Goal: Task Accomplishment & Management: Manage account settings

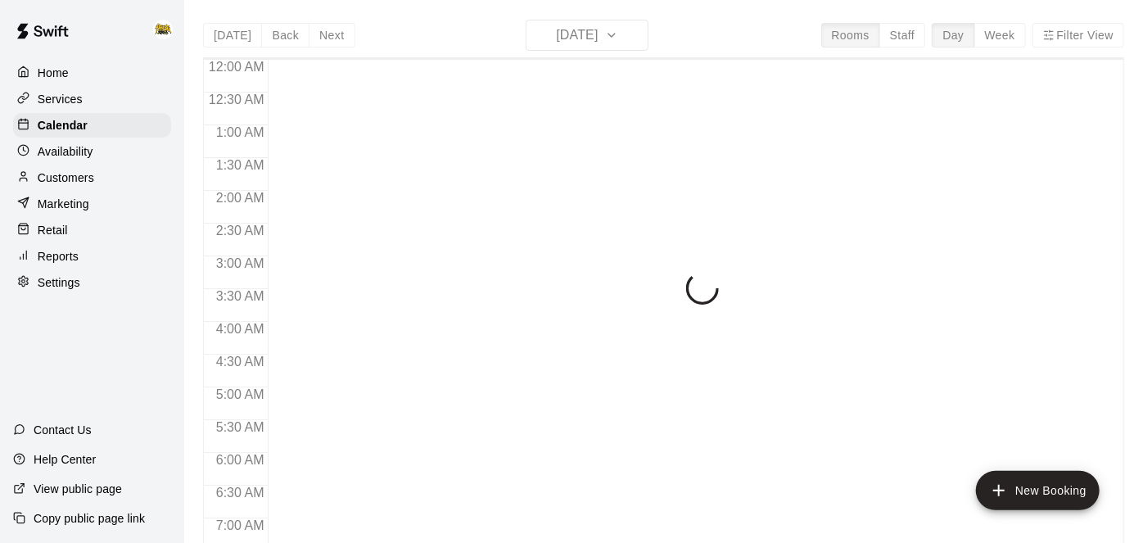
scroll to position [1069, 0]
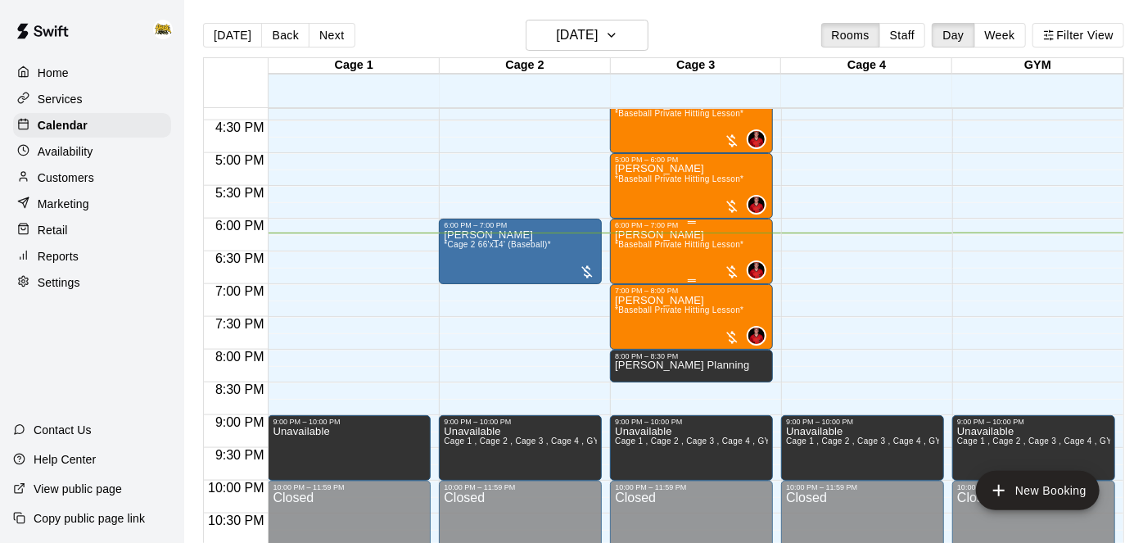
click at [697, 260] on div "[PERSON_NAME] *Baseball Private Hitting Lesson*" at bounding box center [679, 500] width 129 height 543
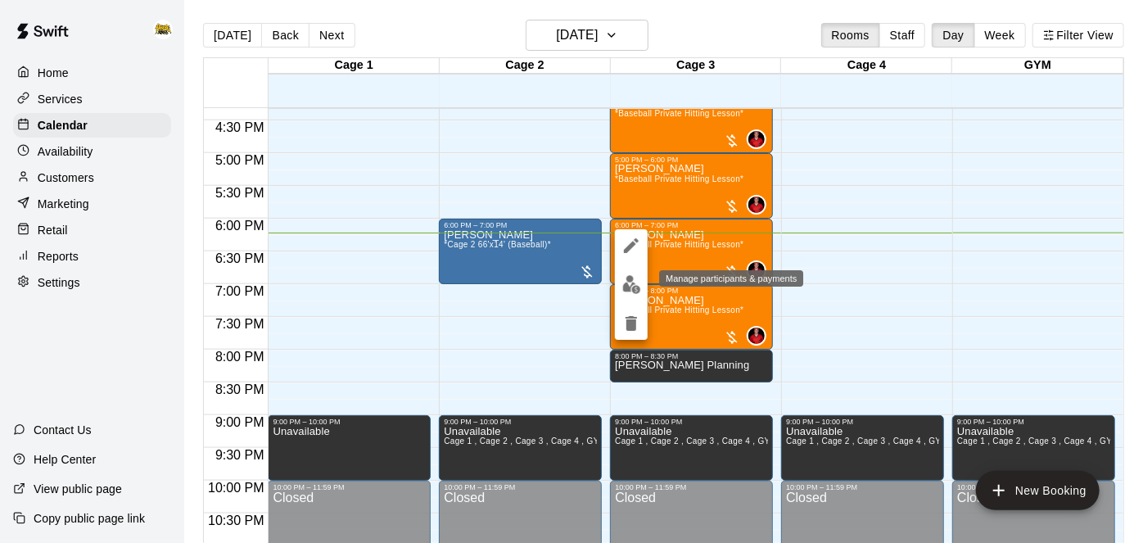
click at [629, 295] on button "edit" at bounding box center [631, 285] width 33 height 32
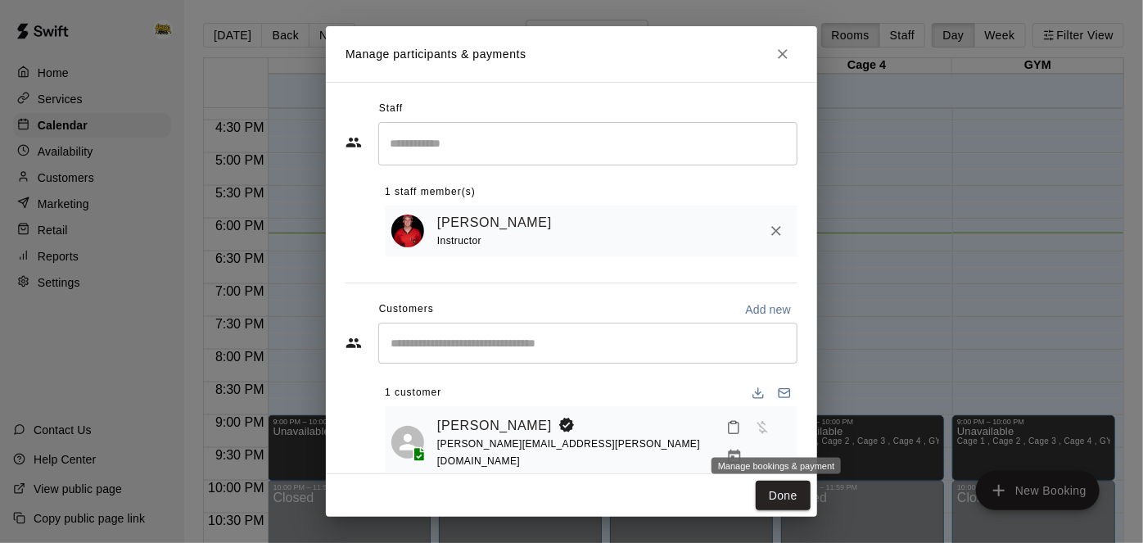
click at [743, 449] on icon "Manage bookings & payment" at bounding box center [734, 457] width 16 height 16
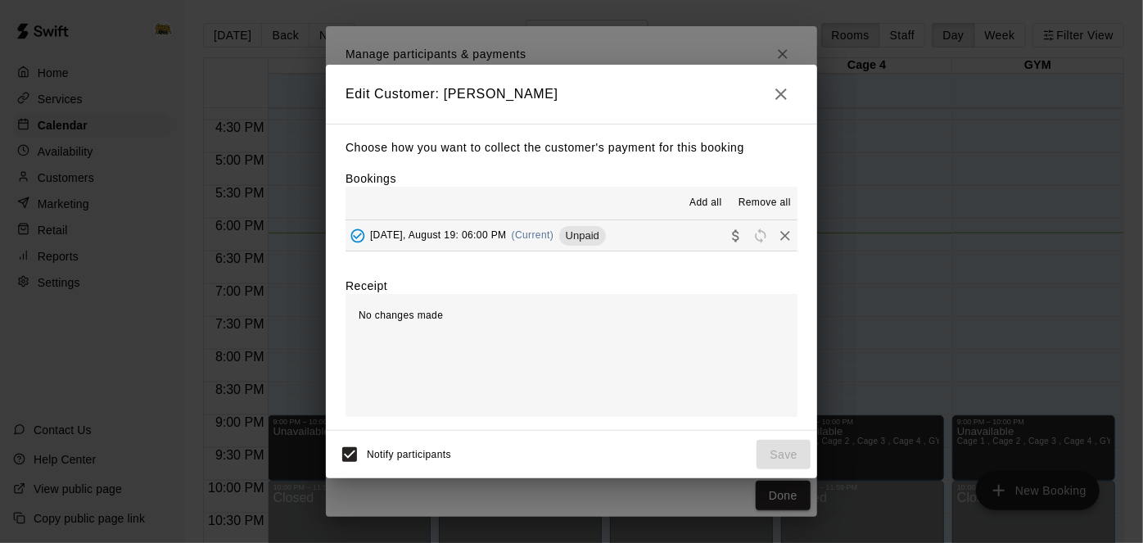
click at [670, 258] on div "Choose how you want to collect the customer's payment for this booking Bookings…" at bounding box center [571, 277] width 491 height 307
click at [667, 245] on button "[DATE], August 19: 06:00 PM (Current) Unpaid" at bounding box center [571, 235] width 452 height 30
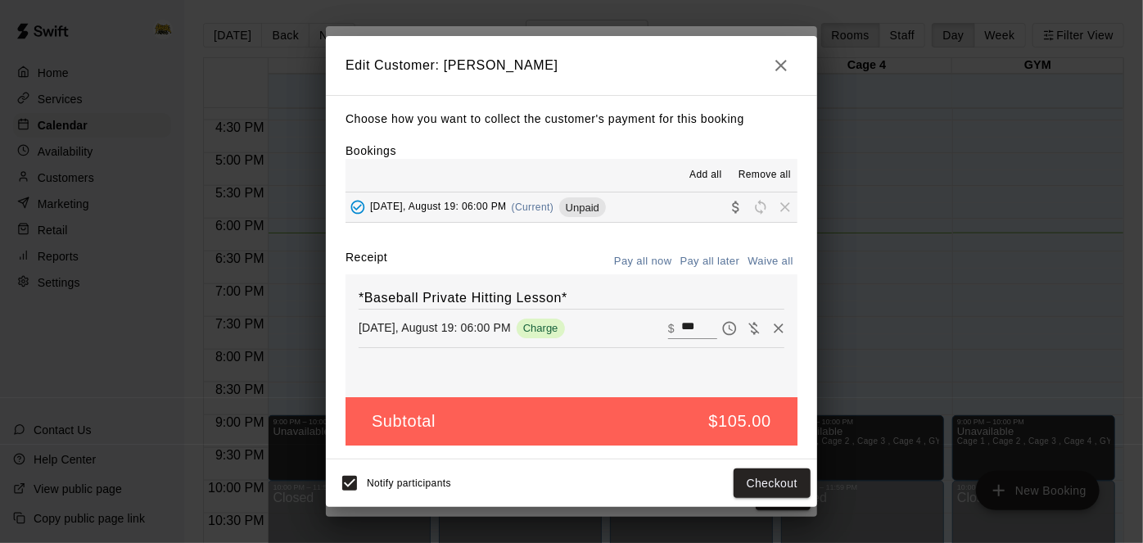
click at [784, 60] on icon "button" at bounding box center [781, 66] width 20 height 20
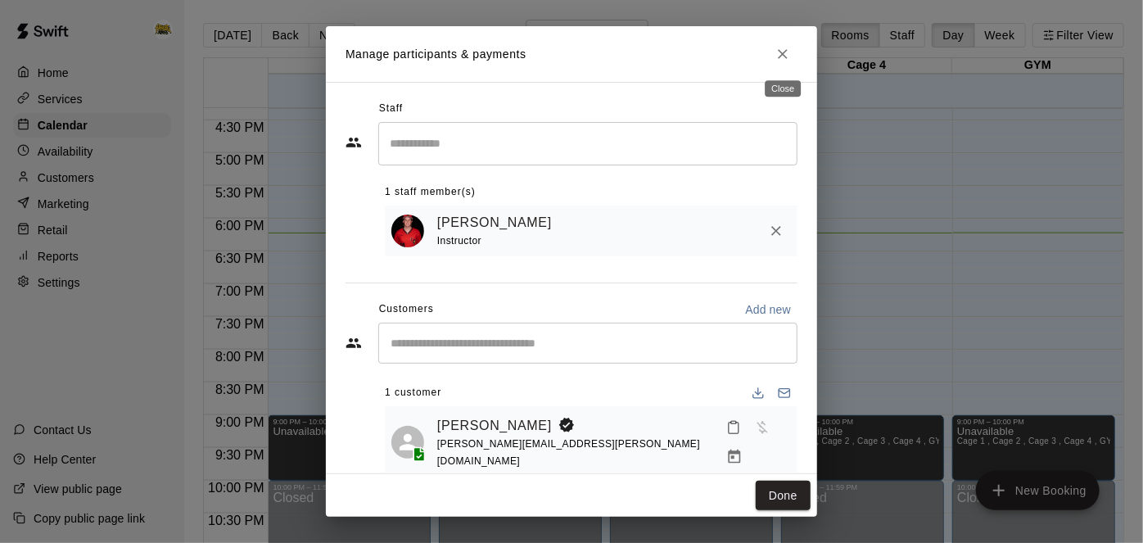
click at [784, 60] on icon "Close" at bounding box center [783, 54] width 16 height 16
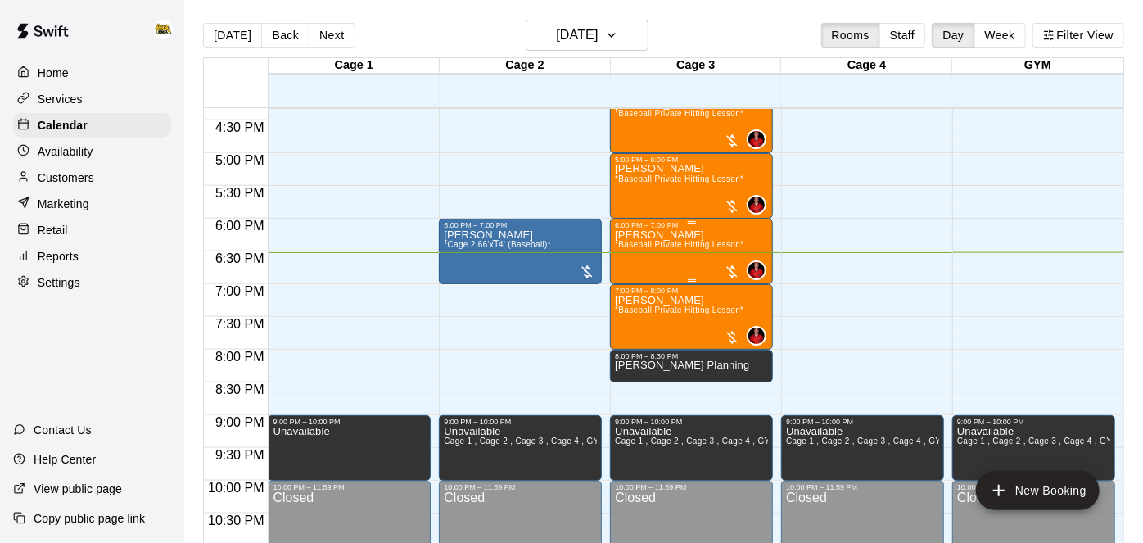
click at [732, 232] on div "[PERSON_NAME] *Baseball Private Hitting Lesson*" at bounding box center [679, 500] width 129 height 543
click at [470, 176] on div at bounding box center [571, 271] width 1143 height 543
click at [528, 242] on span "*Cage 2 66'x14' (Baseball)*" at bounding box center [497, 244] width 107 height 9
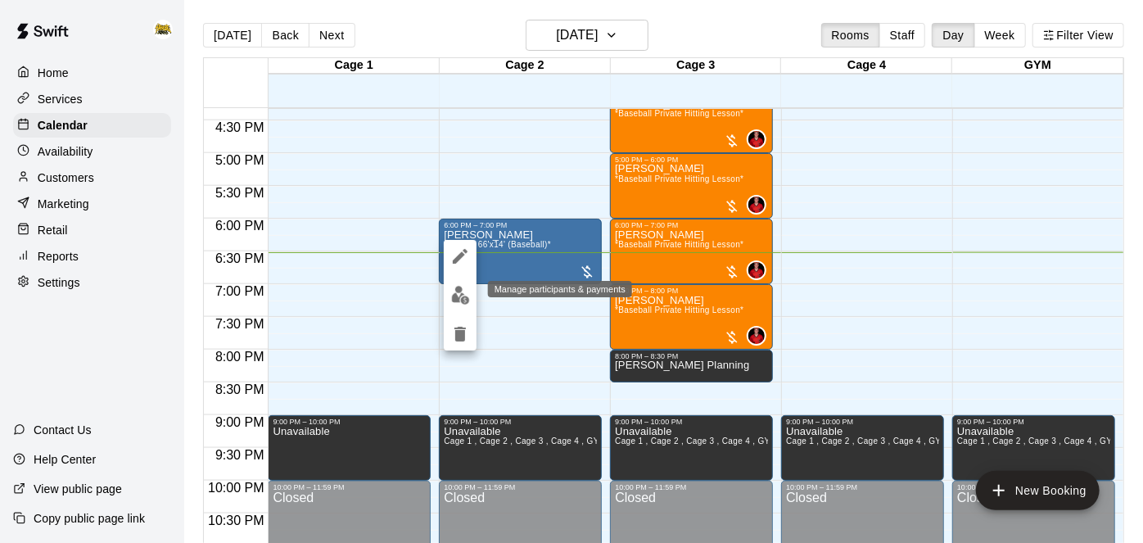
click at [464, 300] on img "edit" at bounding box center [460, 295] width 19 height 19
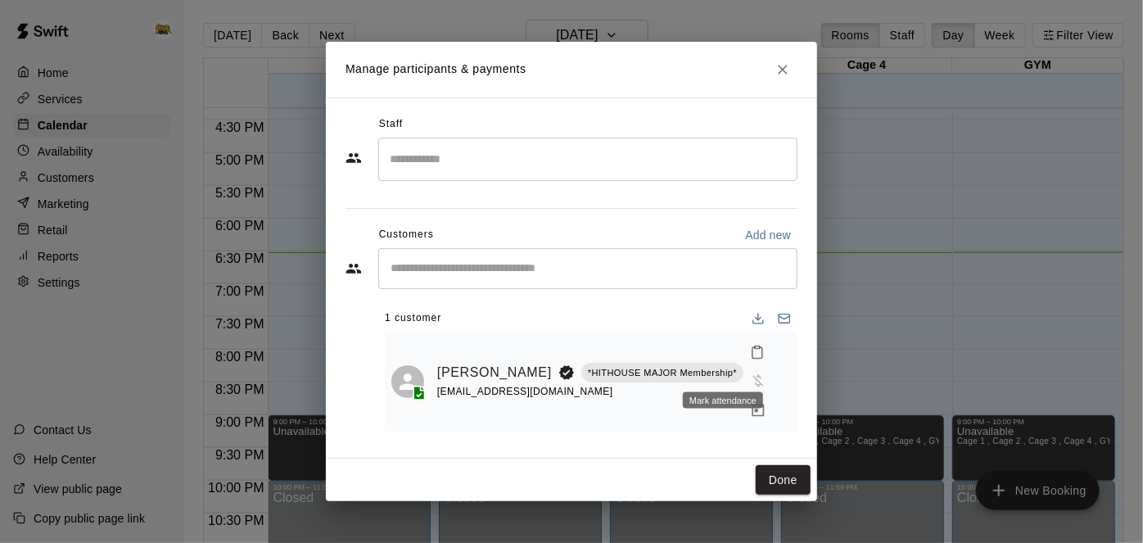
click at [750, 359] on icon "Mark attendance" at bounding box center [757, 352] width 15 height 15
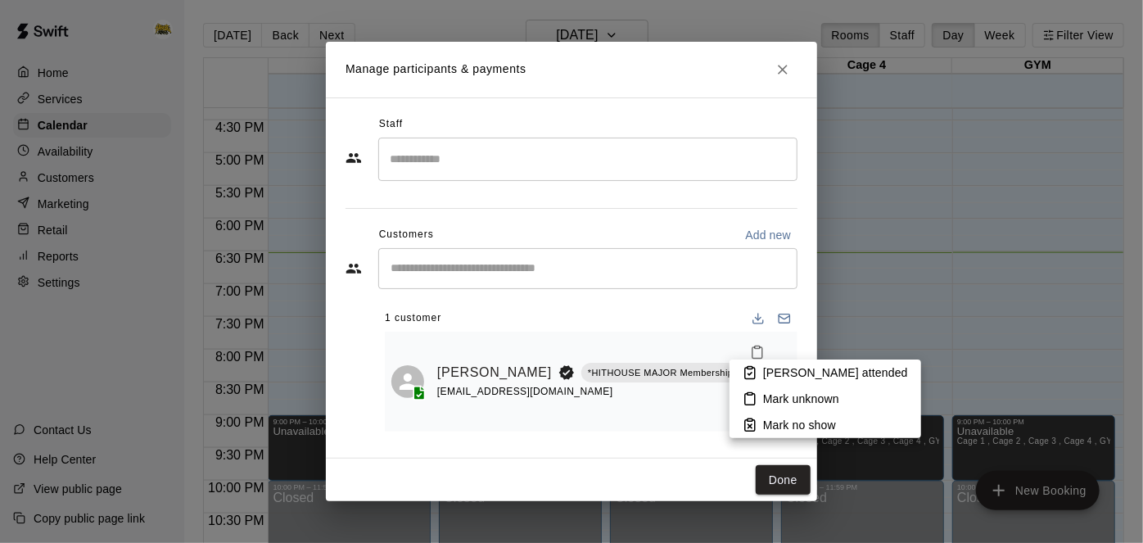
click at [756, 373] on icon at bounding box center [750, 372] width 15 height 15
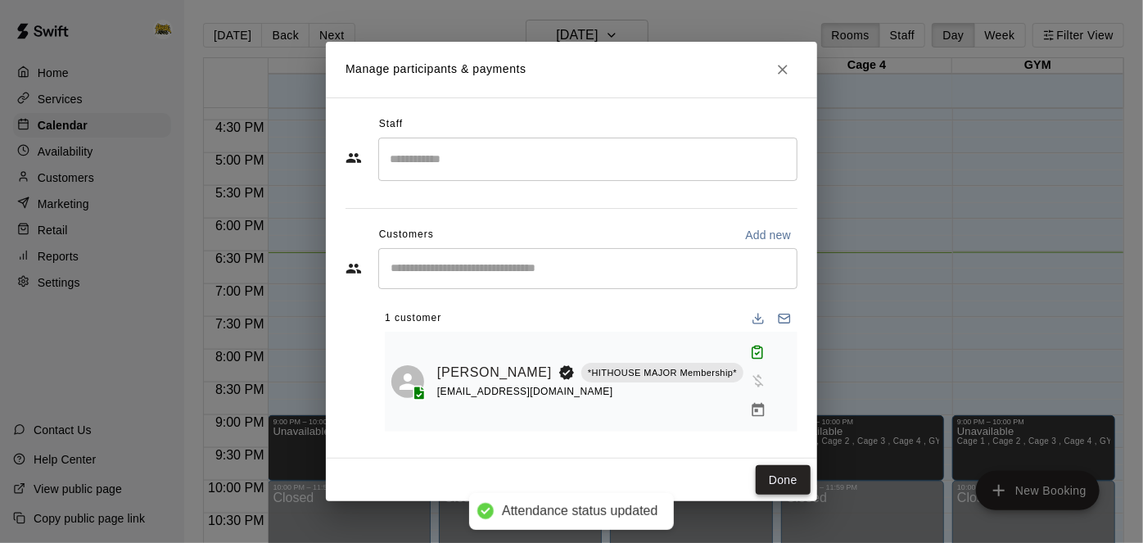
click at [782, 465] on button "Done" at bounding box center [783, 480] width 55 height 30
